Goal: Transaction & Acquisition: Purchase product/service

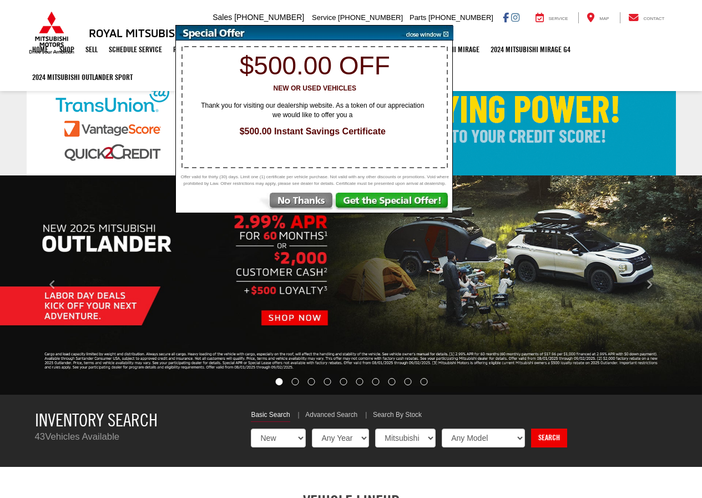
select select "Mitsubishi"
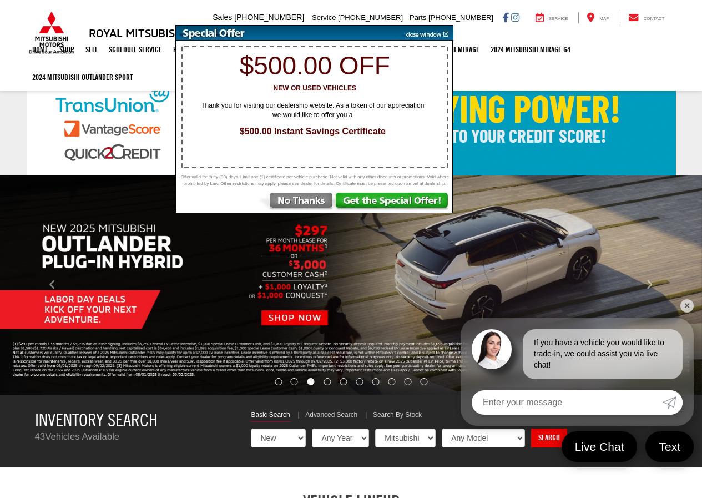
click at [284, 205] on img at bounding box center [295, 202] width 77 height 20
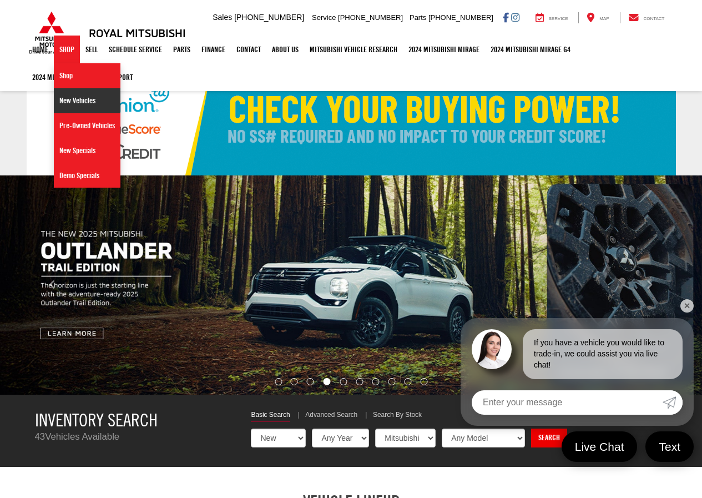
click at [64, 99] on link "New Vehicles" at bounding box center [87, 100] width 67 height 25
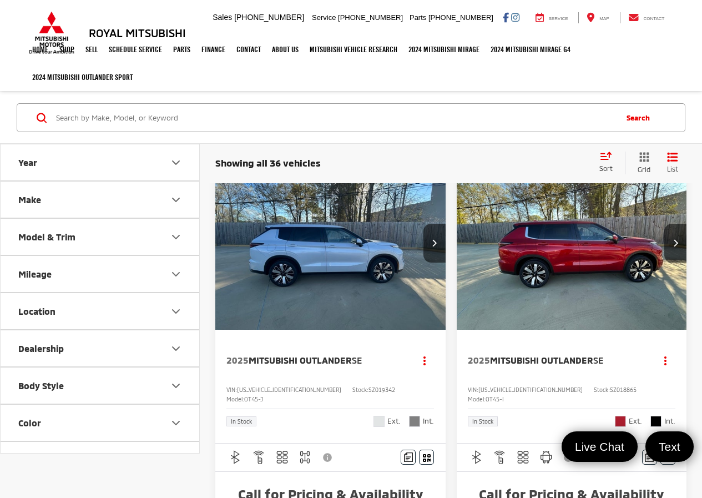
click at [605, 156] on icon "Select sort value" at bounding box center [606, 156] width 10 height 7
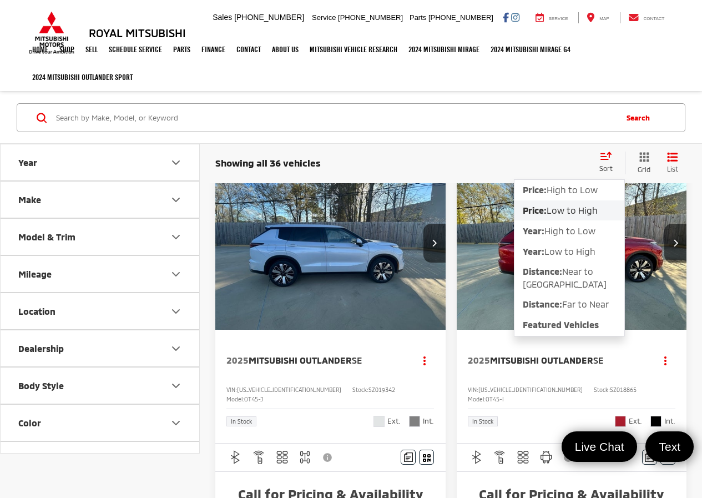
click at [572, 209] on span "Low to High" at bounding box center [571, 210] width 51 height 11
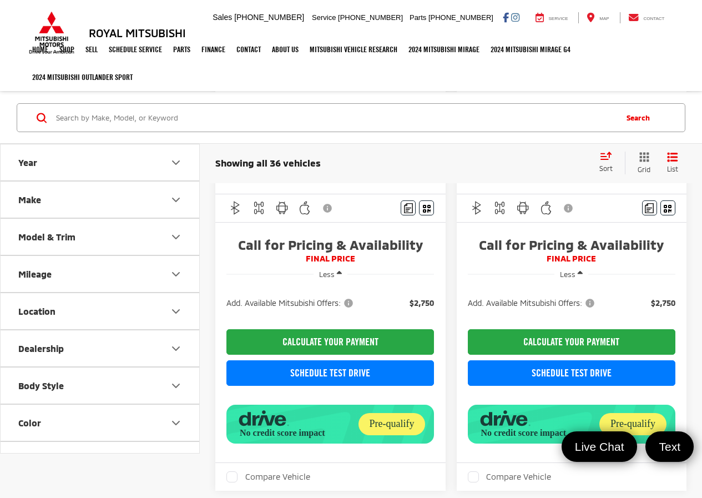
click at [171, 232] on icon "Model & Trim" at bounding box center [175, 236] width 13 height 13
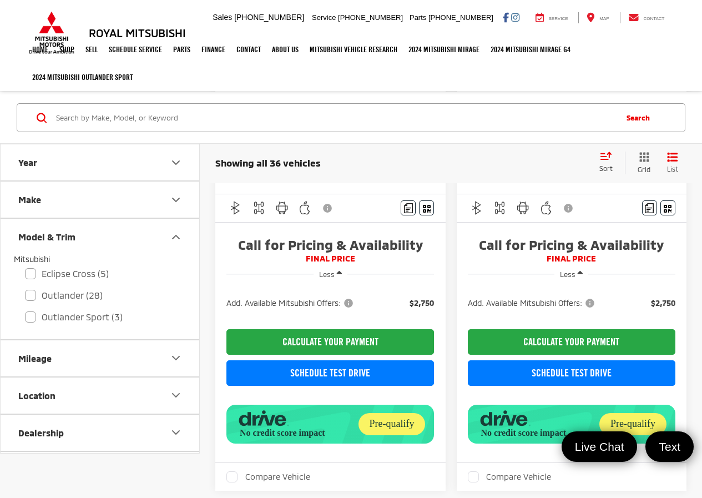
click at [178, 196] on icon "Make" at bounding box center [175, 199] width 13 height 13
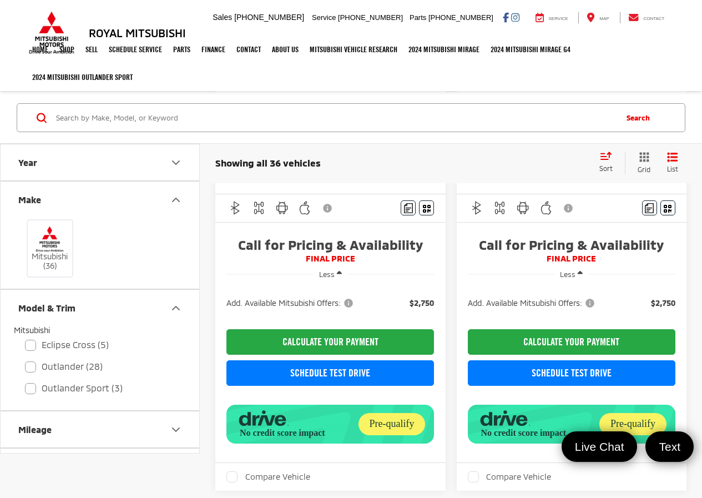
drag, startPoint x: 174, startPoint y: 199, endPoint x: 83, endPoint y: 109, distance: 127.5
click at [173, 197] on icon "Make" at bounding box center [175, 199] width 13 height 13
